Goal: Feedback & Contribution: Submit feedback/report problem

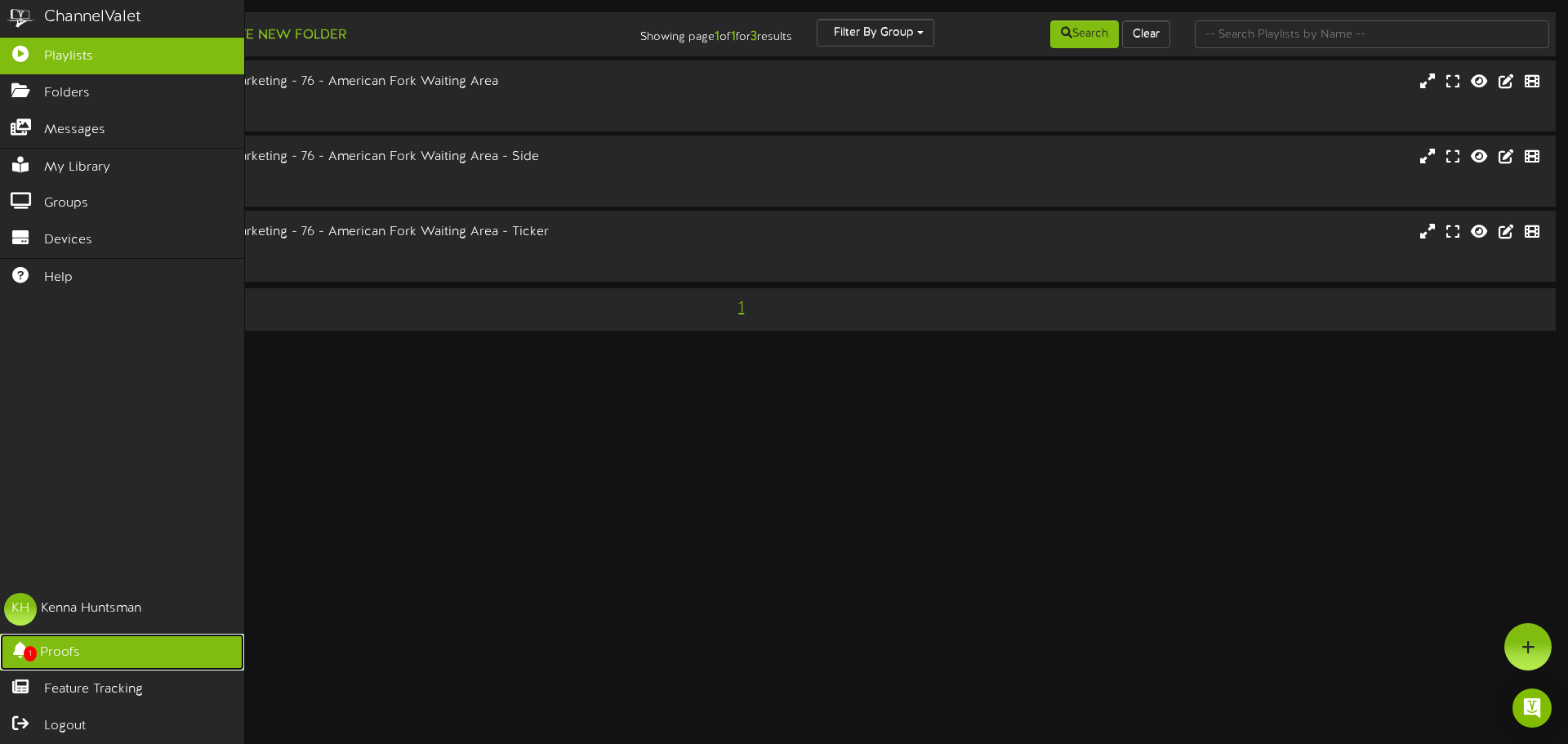
click at [31, 651] on span "1" at bounding box center [30, 654] width 13 height 15
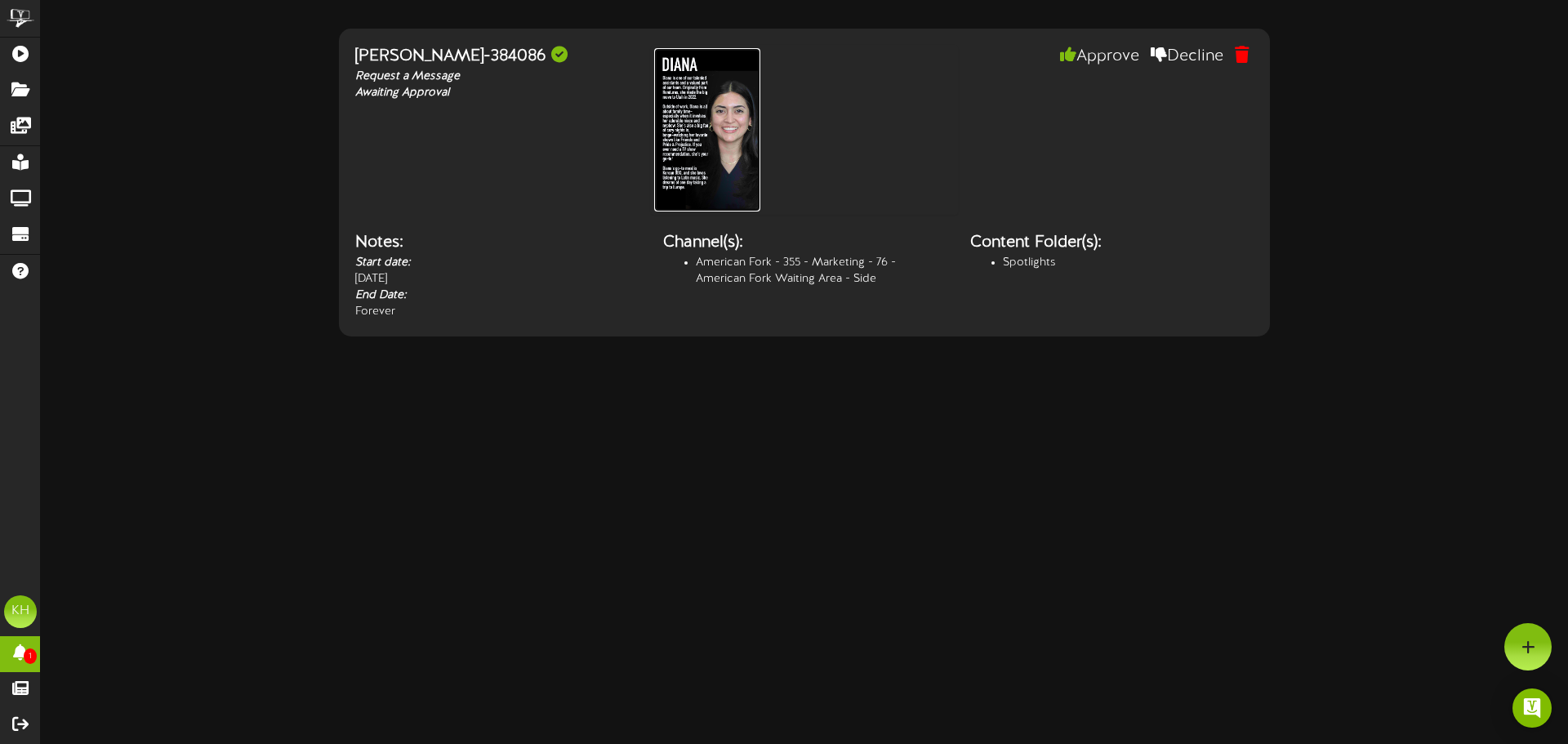
click at [727, 132] on img at bounding box center [707, 130] width 106 height 163
click at [1190, 57] on button "Decline" at bounding box center [1187, 56] width 97 height 28
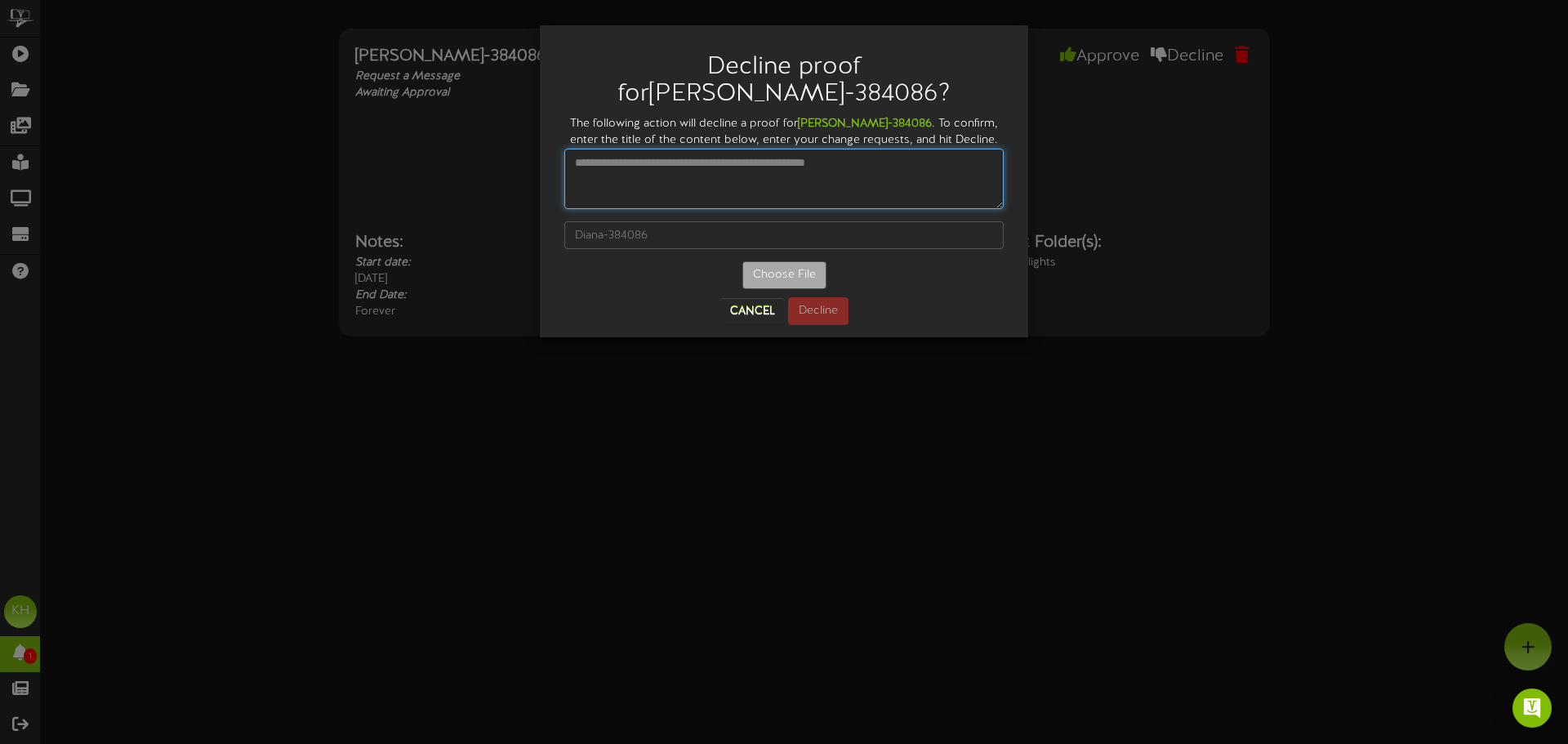
click at [708, 149] on textarea at bounding box center [784, 179] width 440 height 60
type textarea "**********"
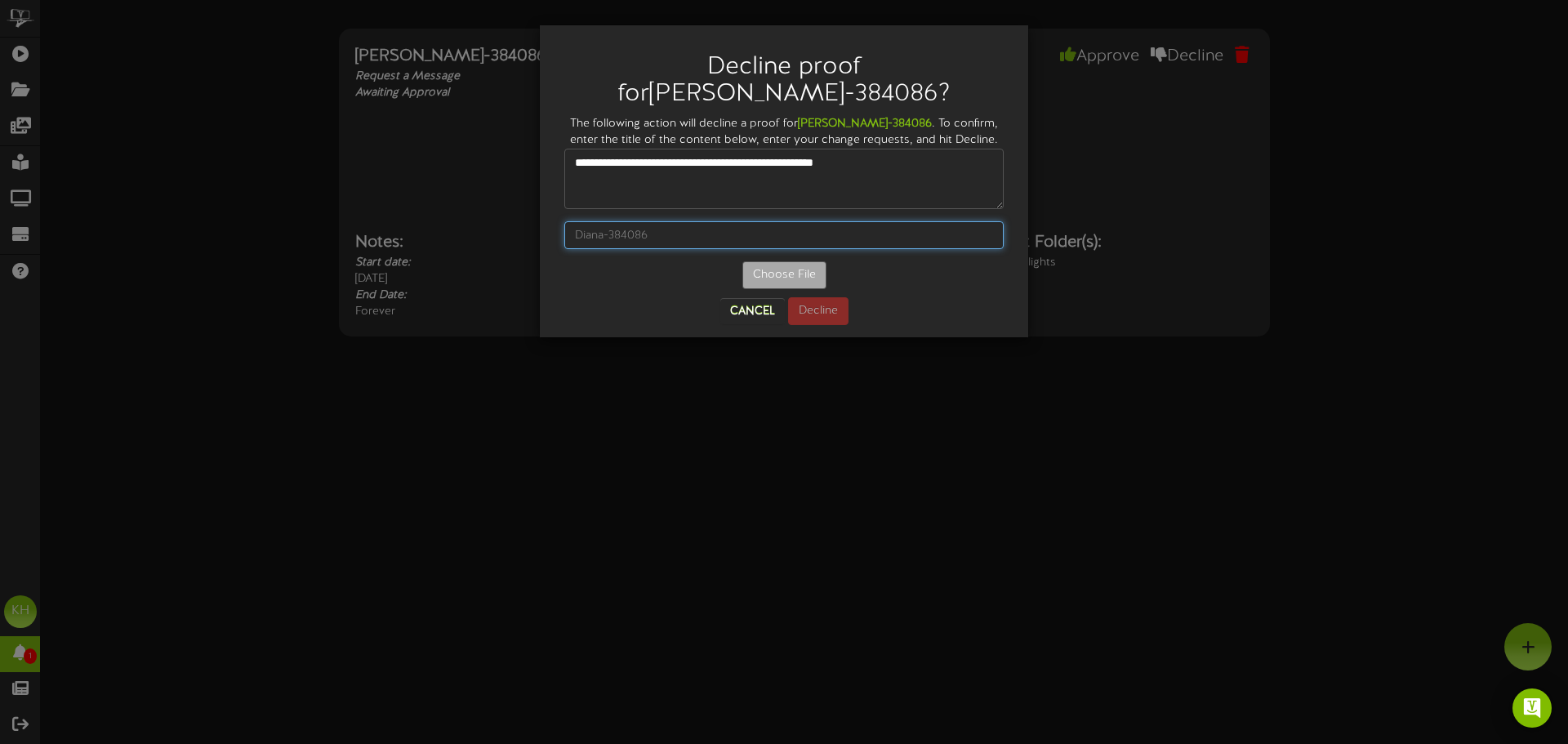
click at [660, 221] on input "text" at bounding box center [784, 235] width 440 height 28
type input "[PERSON_NAME]-384086"
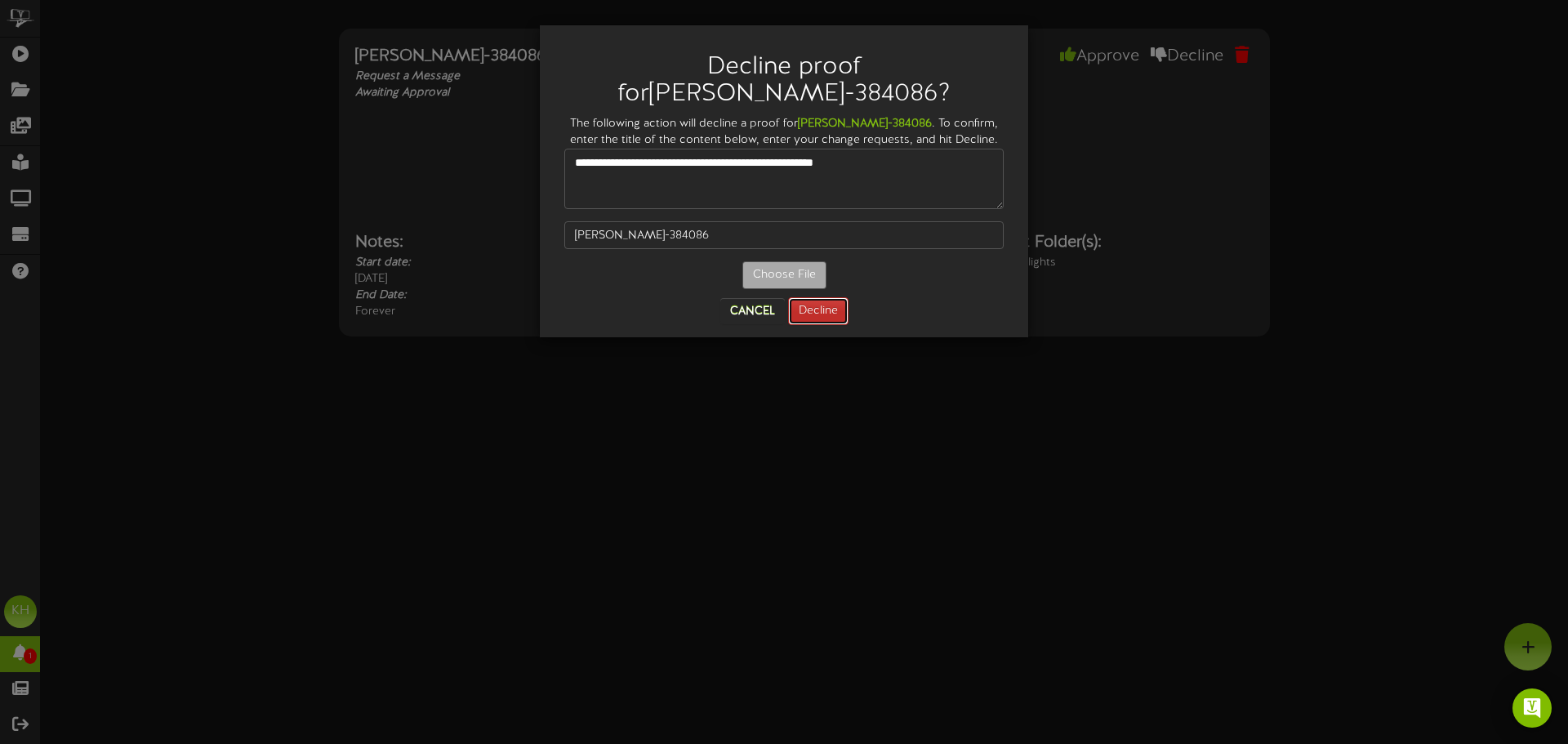
click at [825, 298] on button "Decline" at bounding box center [818, 311] width 60 height 28
